Goal: Transaction & Acquisition: Purchase product/service

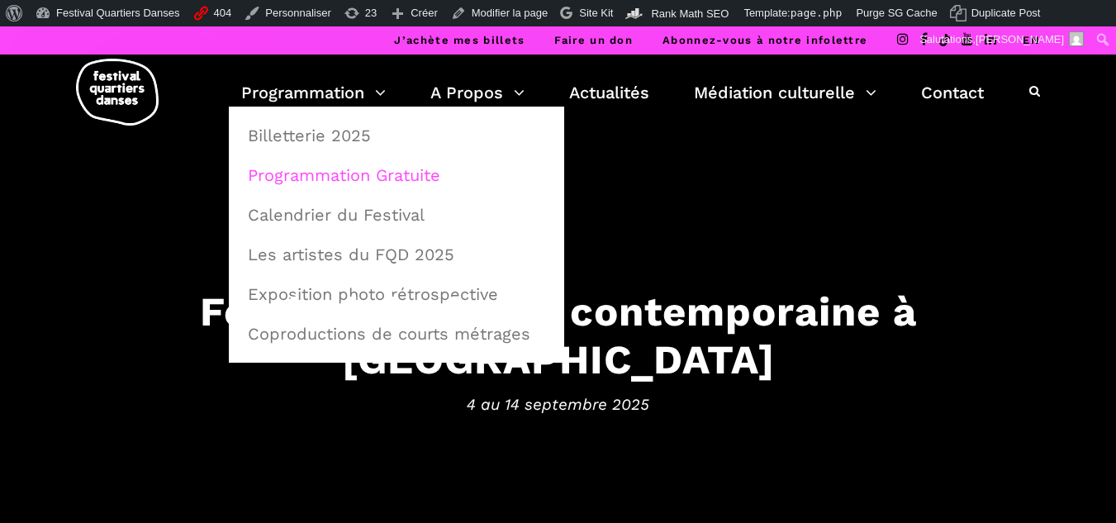
click at [345, 169] on link "Programmation Gratuite" at bounding box center [396, 175] width 317 height 38
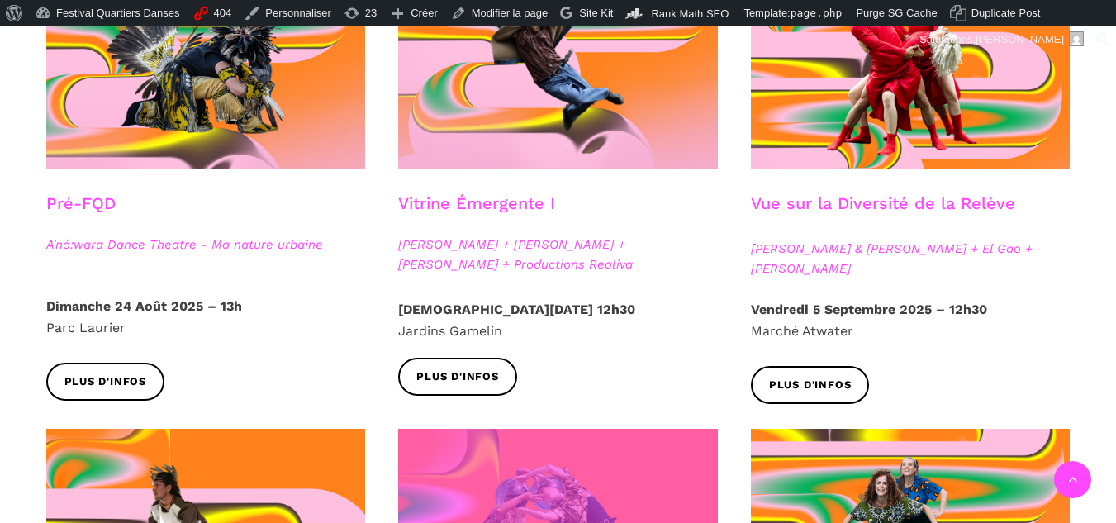
scroll to position [578, 0]
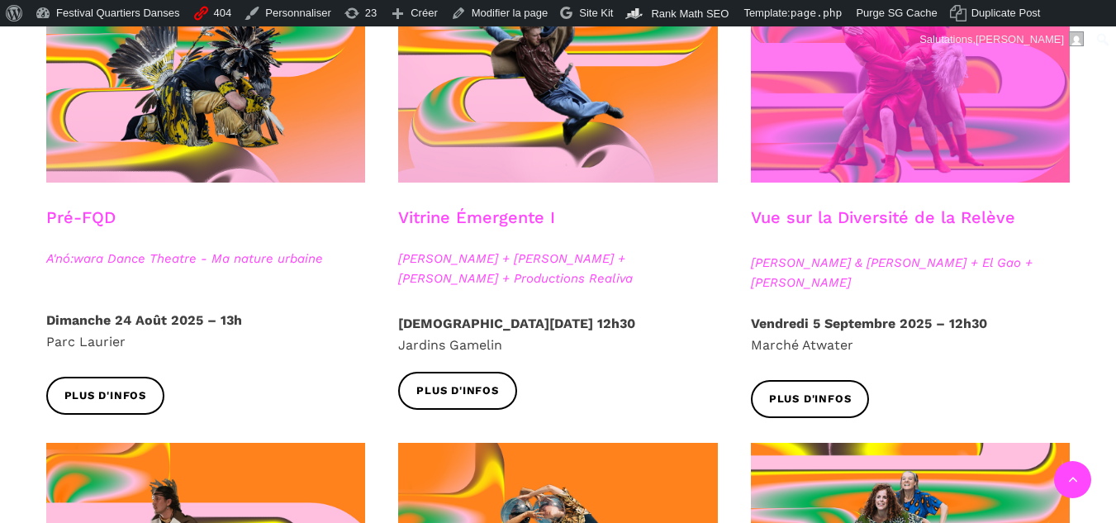
click at [808, 140] on span at bounding box center [911, 76] width 320 height 214
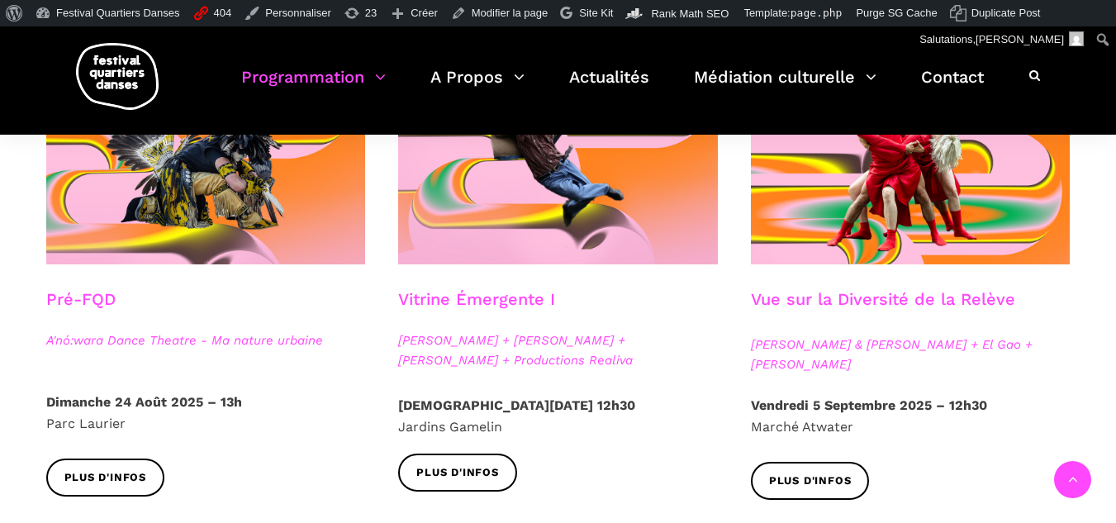
scroll to position [496, 0]
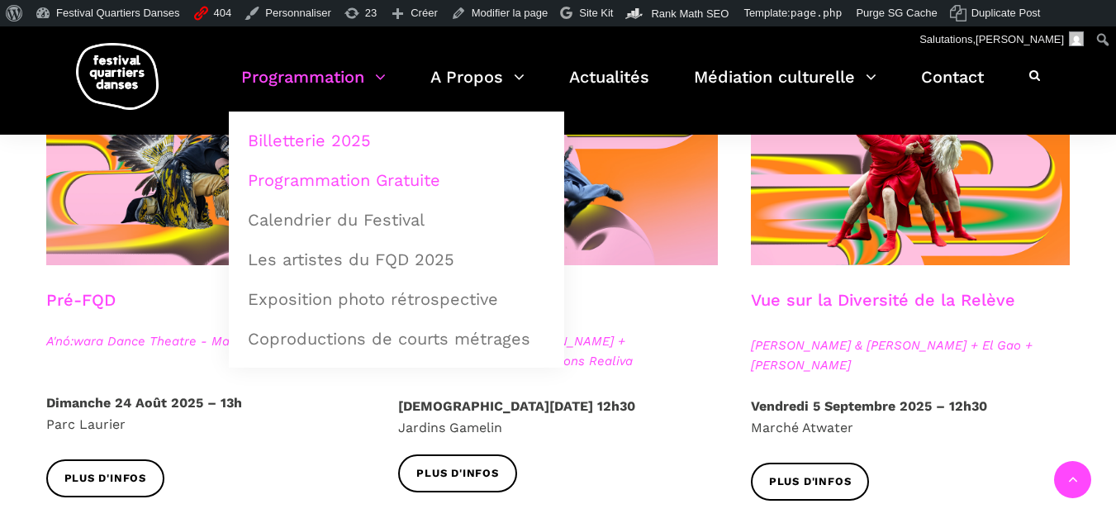
click at [321, 145] on link "Billetterie 2025" at bounding box center [396, 140] width 317 height 38
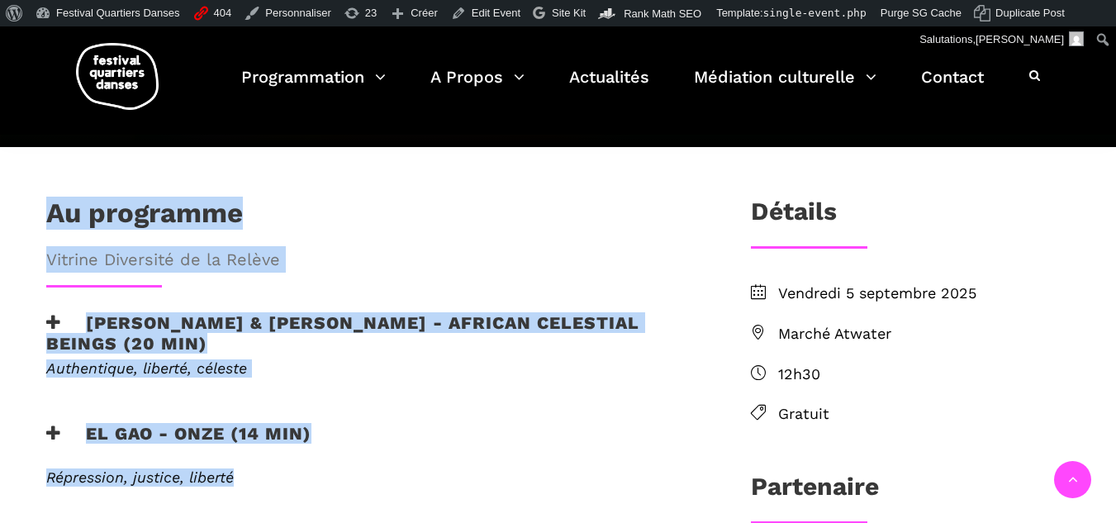
scroll to position [496, 0]
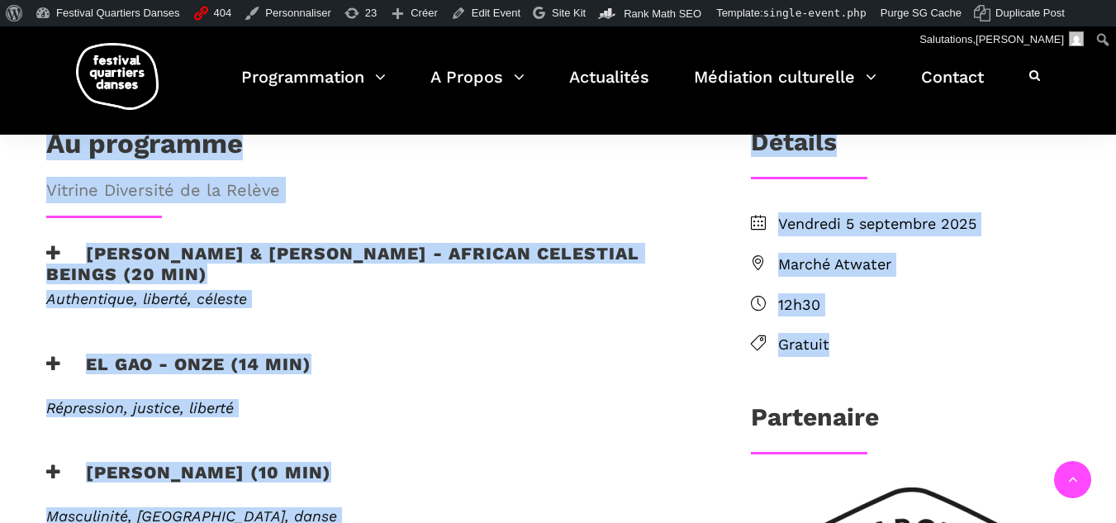
drag, startPoint x: 35, startPoint y: 259, endPoint x: 894, endPoint y: 333, distance: 862.2
copy div "Au programme Vitrine Diversité de la Relève Athena Lucie Assamba & Leah Danga -…"
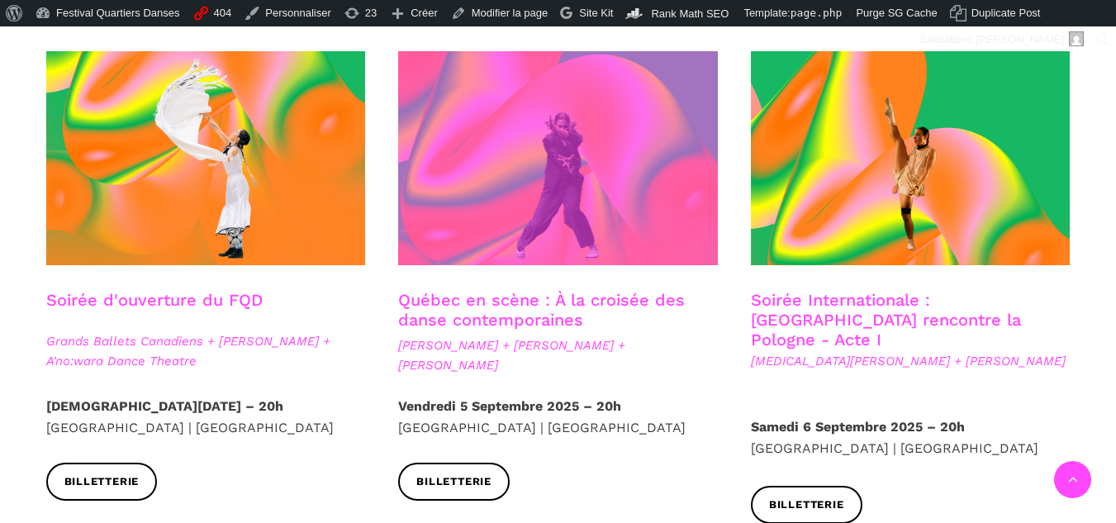
click at [564, 187] on span at bounding box center [558, 158] width 320 height 214
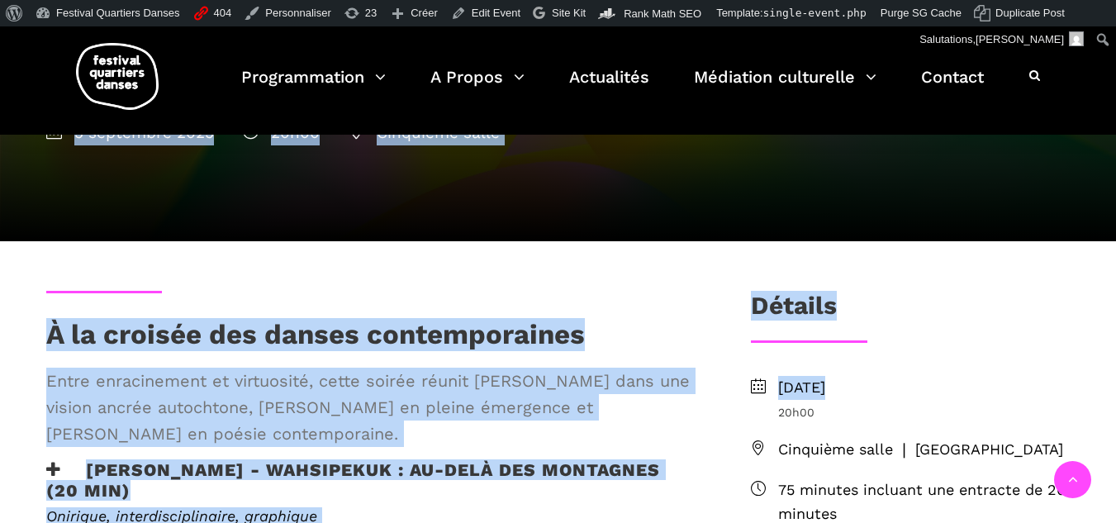
scroll to position [496, 0]
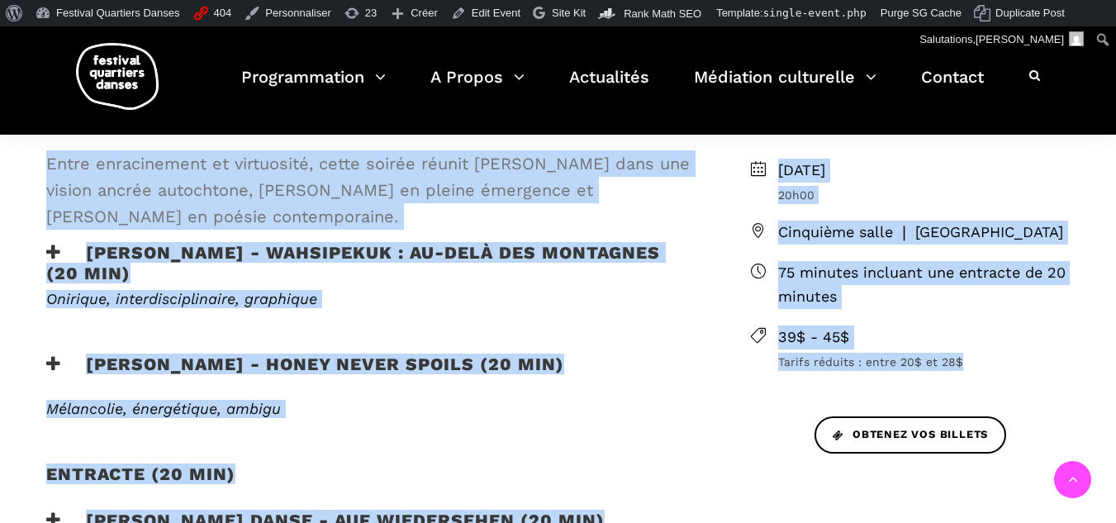
drag, startPoint x: 31, startPoint y: 183, endPoint x: 983, endPoint y: 367, distance: 969.2
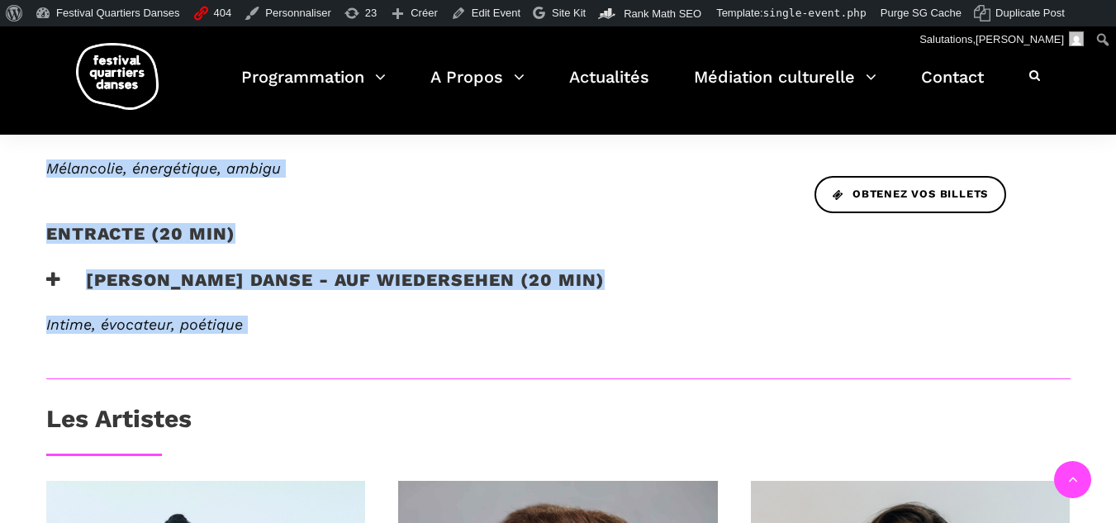
scroll to position [743, 0]
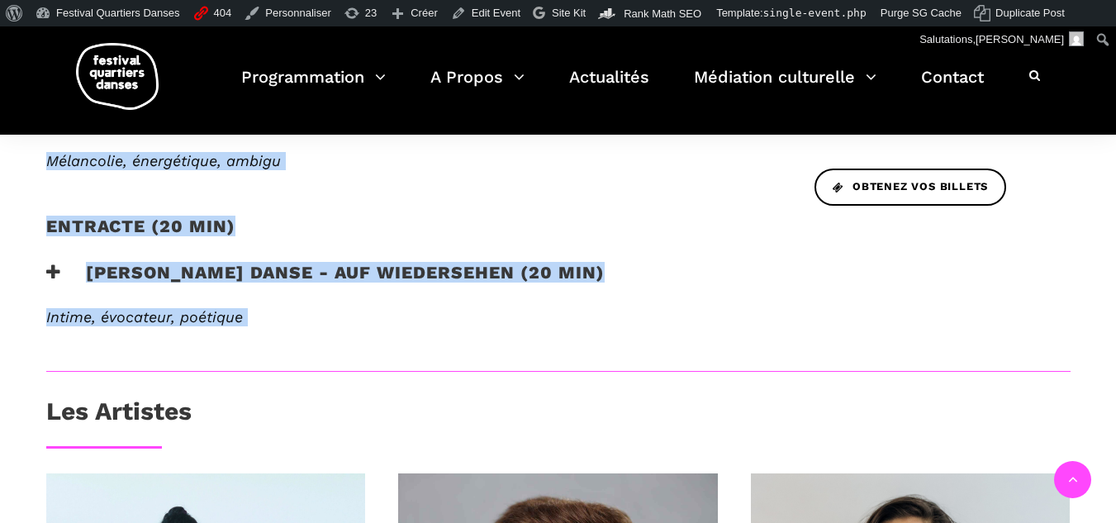
copy div "Loremi do sitam : Consec Adipi-Elit + Seddoei Temporin + Utlabor Etdolor 3 magn…"
